Goal: Find specific page/section: Find specific page/section

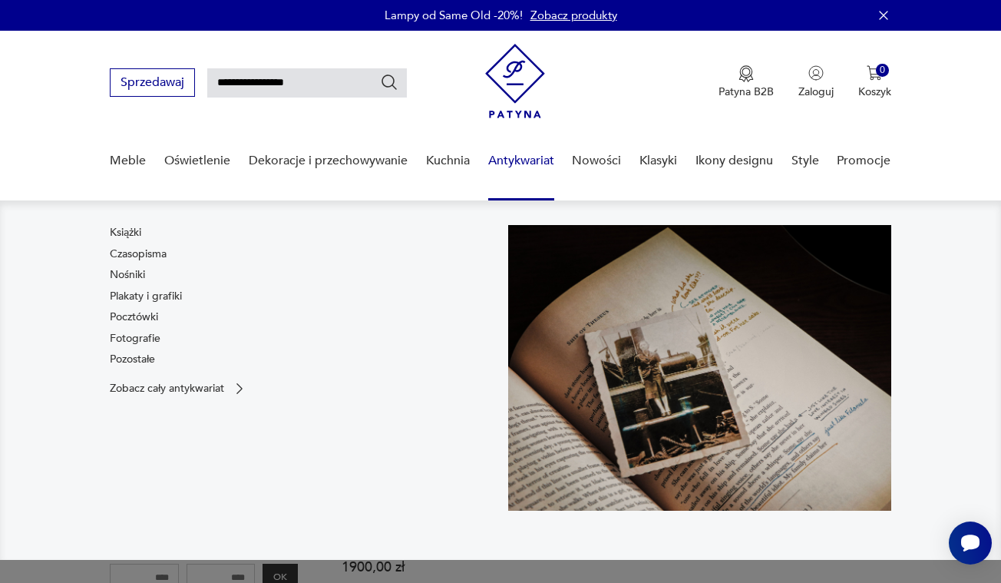
click at [508, 61] on img at bounding box center [515, 81] width 60 height 74
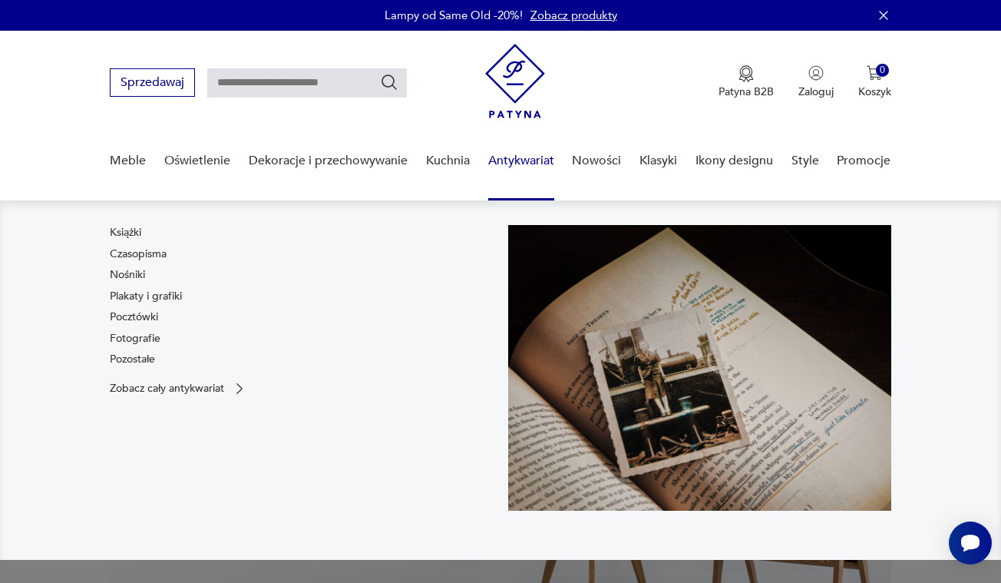
click at [531, 160] on link "Antykwariat" at bounding box center [521, 160] width 66 height 59
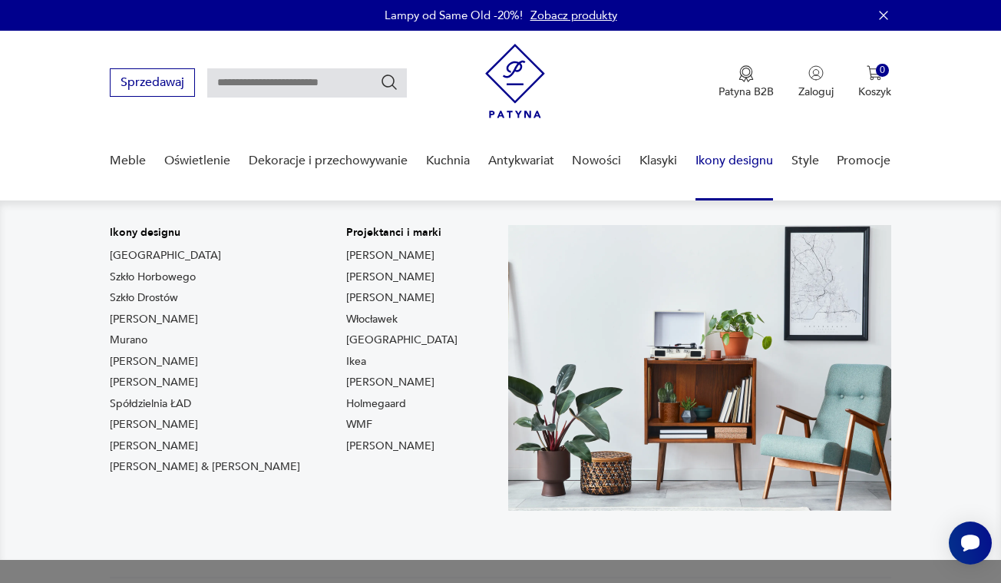
click at [707, 164] on link "Ikony designu" at bounding box center [734, 160] width 78 height 59
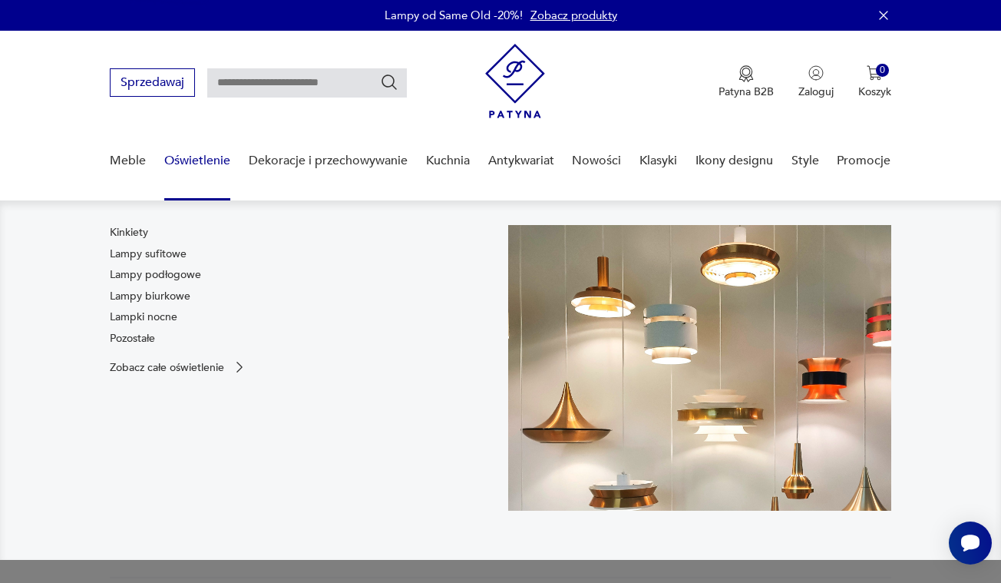
click at [187, 164] on link "Oświetlenie" at bounding box center [197, 160] width 66 height 59
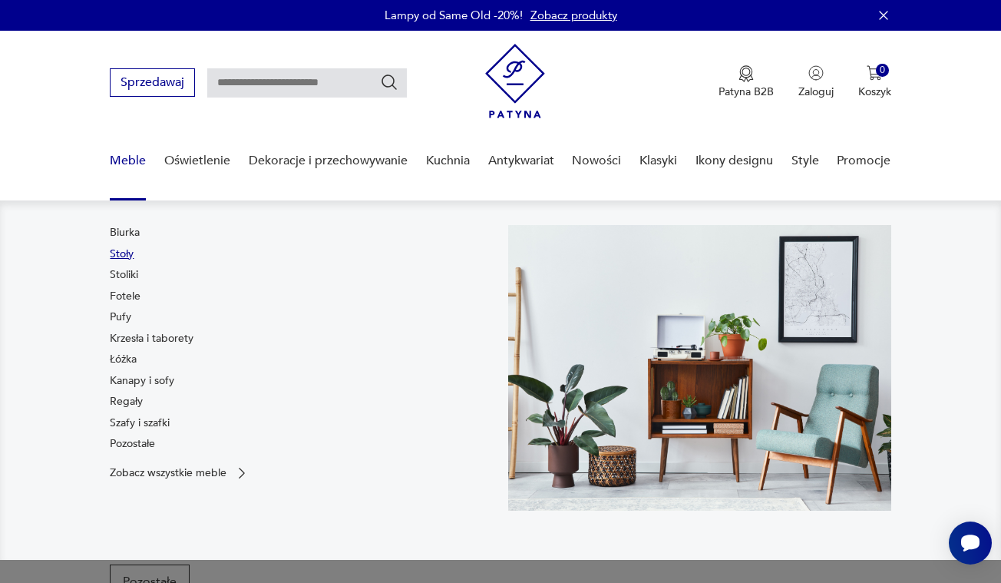
click at [133, 256] on link "Stoły" at bounding box center [122, 253] width 24 height 15
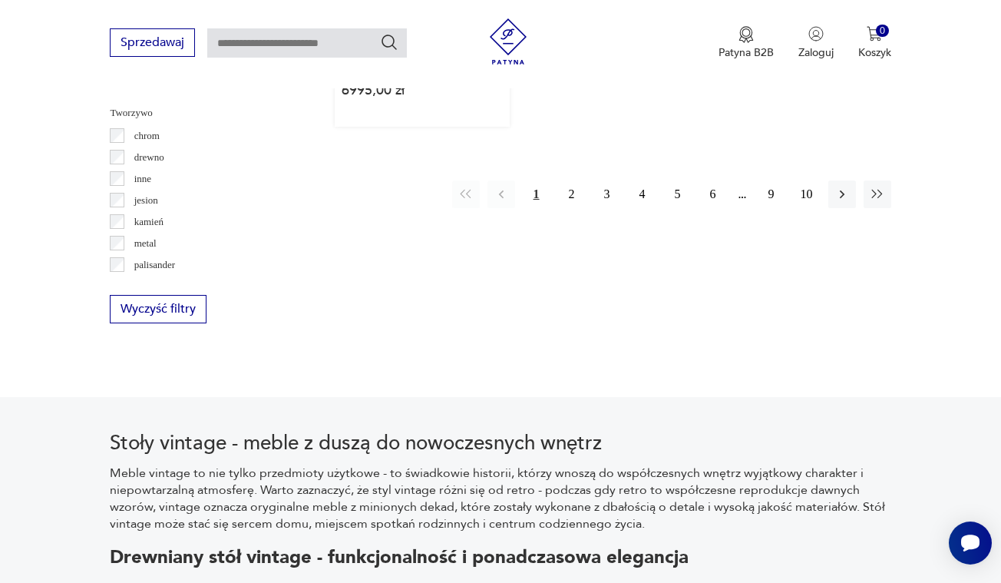
scroll to position [2441, 0]
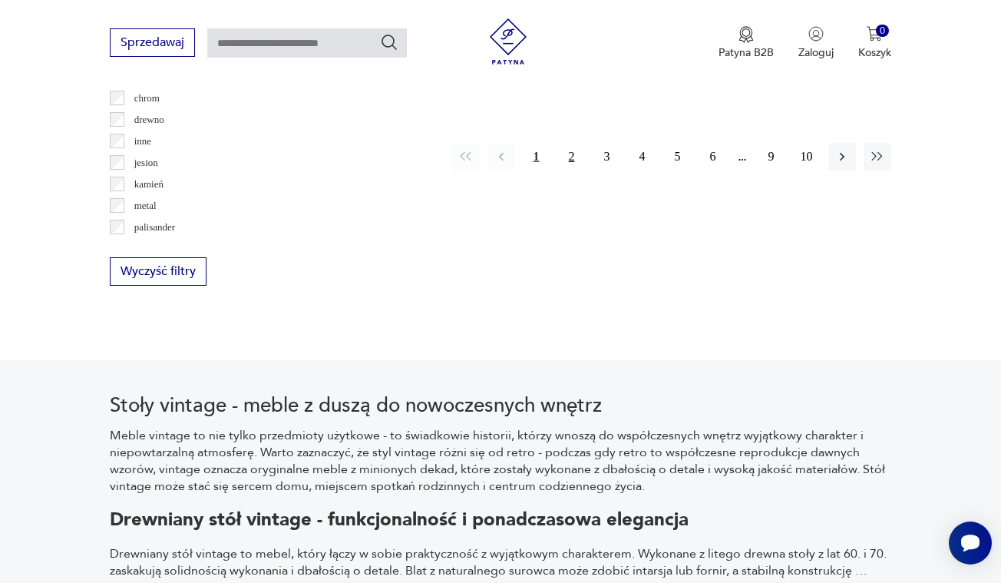
click at [574, 170] on button "2" at bounding box center [572, 157] width 28 height 28
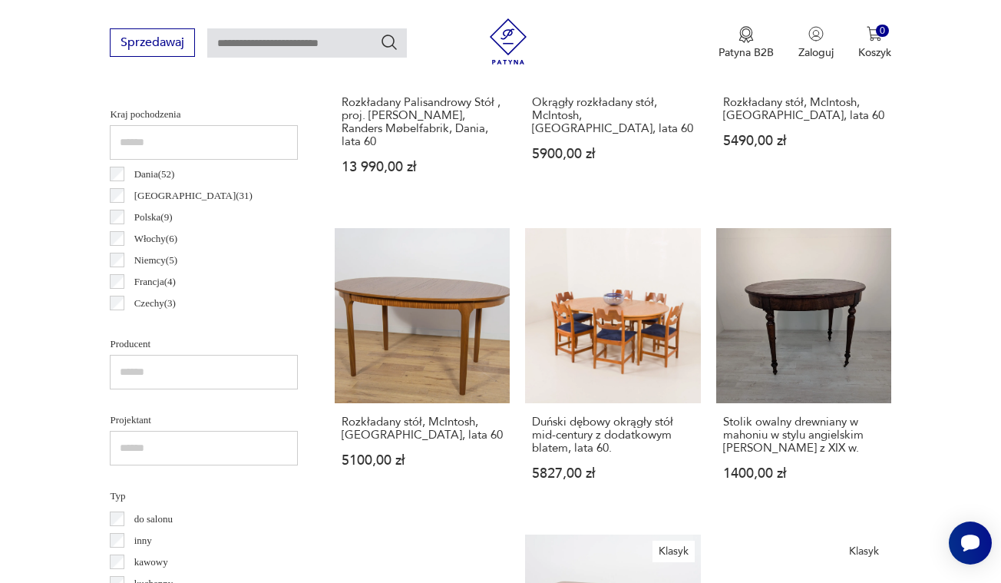
scroll to position [408, 0]
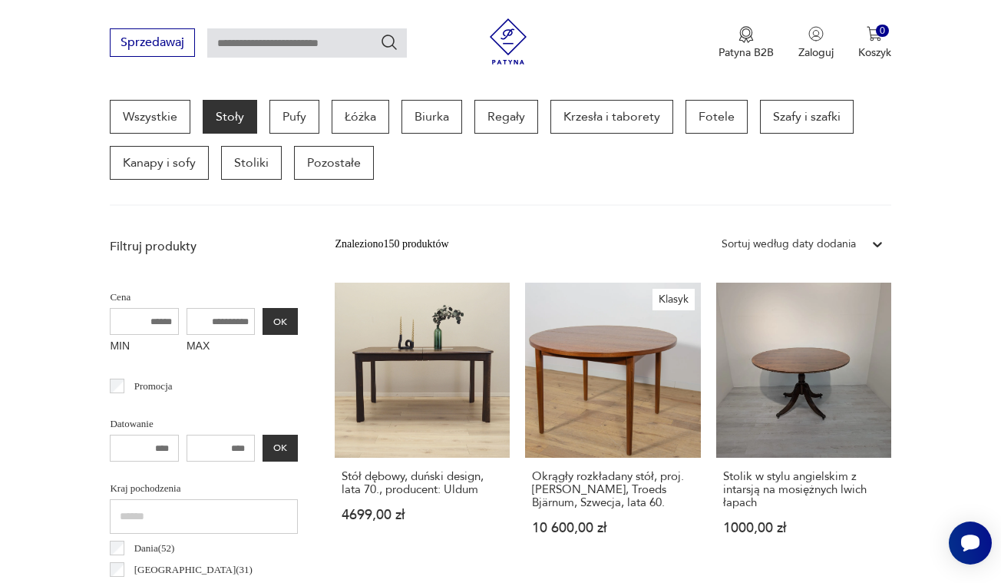
click at [347, 60] on div "Sprzedawaj Patyna B2B Zaloguj 0 Koszyk Twój koszyk ( 0 ) Brak produktów w koszy…" at bounding box center [500, 44] width 1001 height 88
click at [345, 41] on input "text" at bounding box center [307, 42] width 200 height 29
type input "*********"
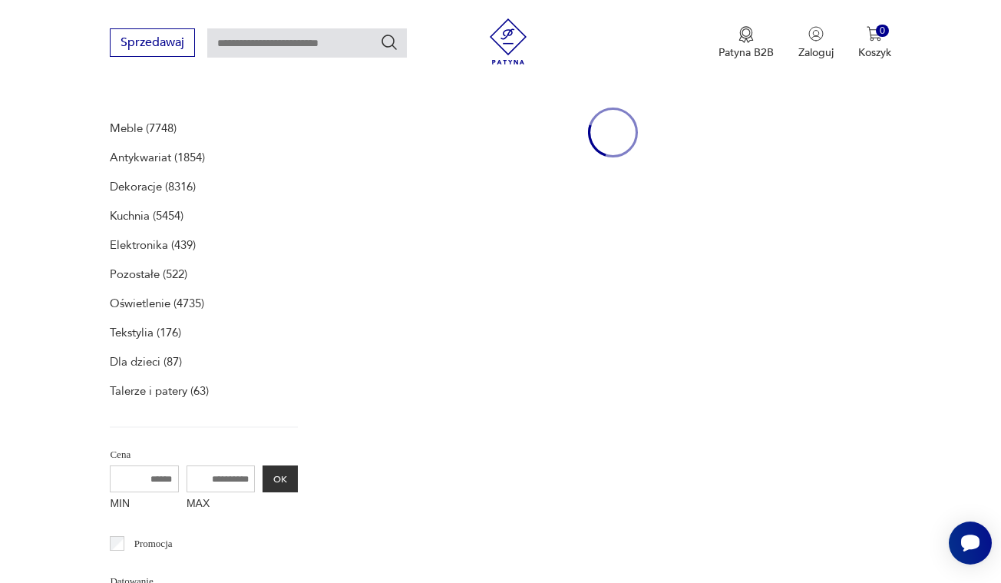
type input "*********"
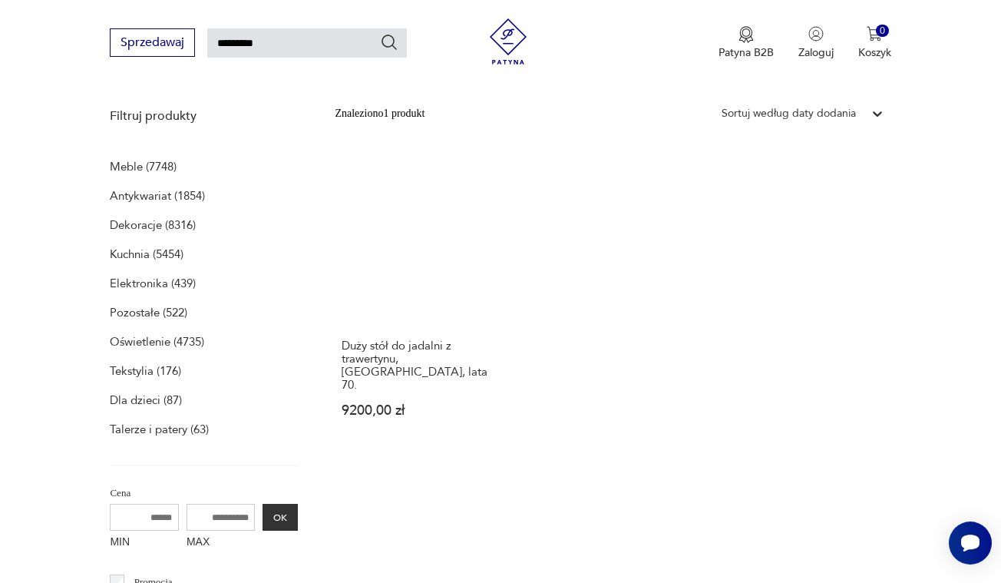
scroll to position [196, 0]
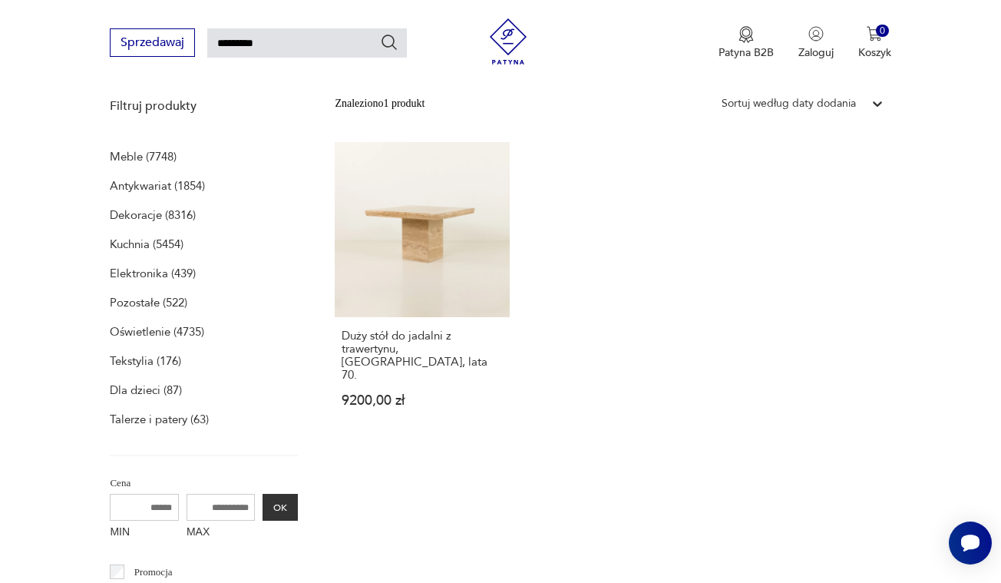
click at [149, 327] on p "Oświetlenie (4735)" at bounding box center [157, 331] width 94 height 21
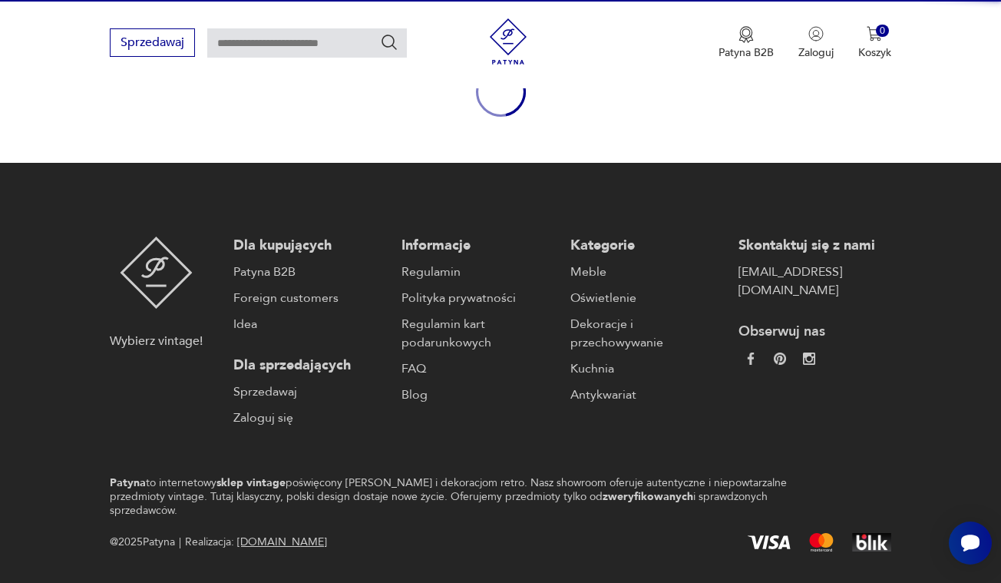
type input "*********"
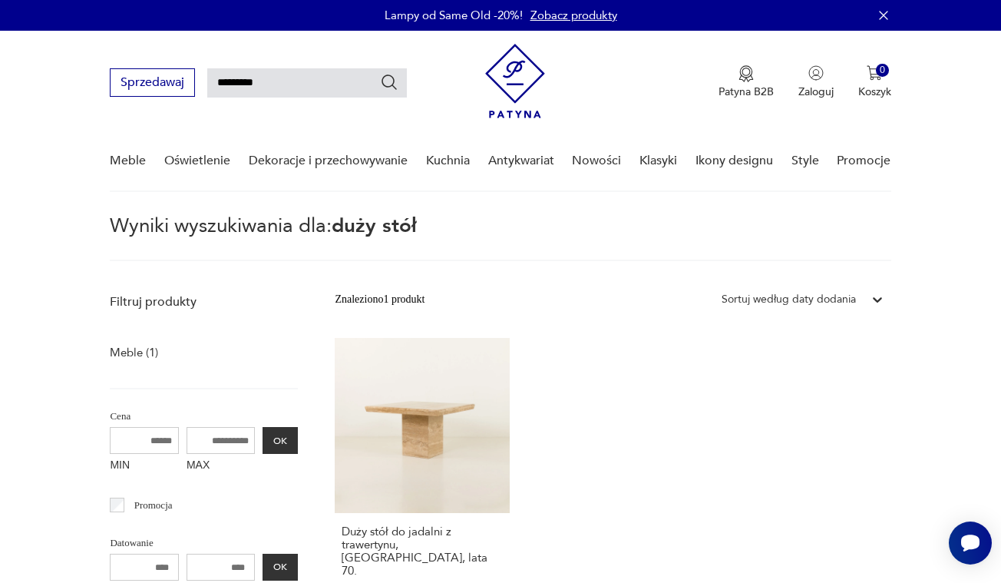
click at [528, 84] on img at bounding box center [515, 81] width 60 height 74
